Goal: Check status

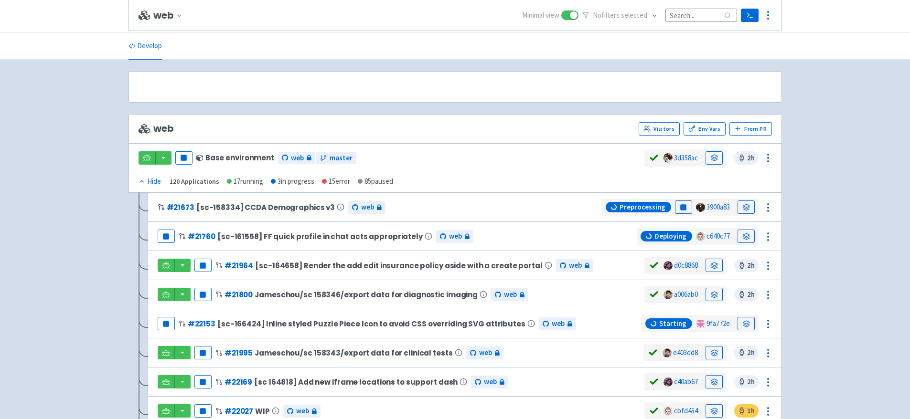
scroll to position [861, 0]
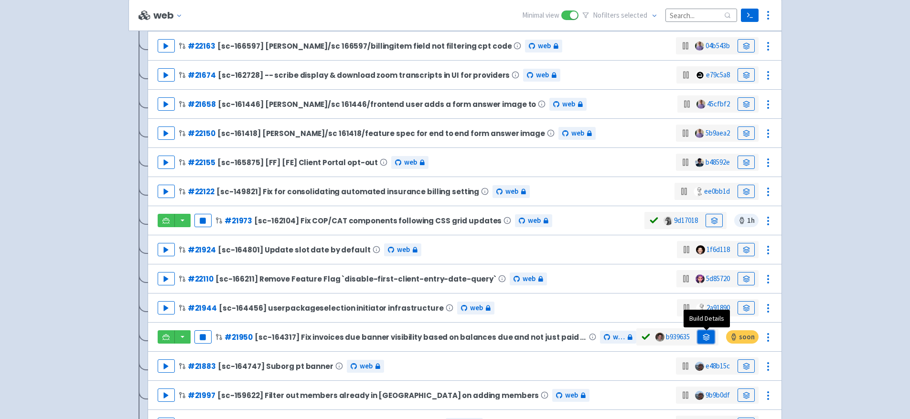
click at [712, 335] on link at bounding box center [705, 336] width 17 height 13
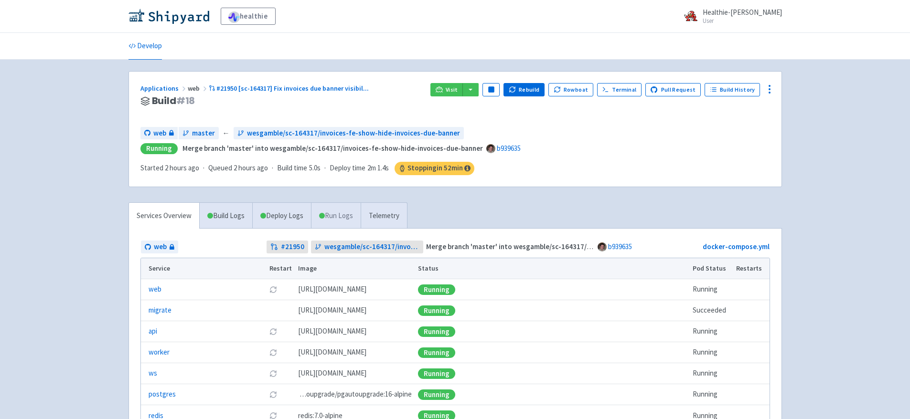
click at [349, 213] on link "Run Logs" at bounding box center [336, 216] width 50 height 26
